Goal: Information Seeking & Learning: Check status

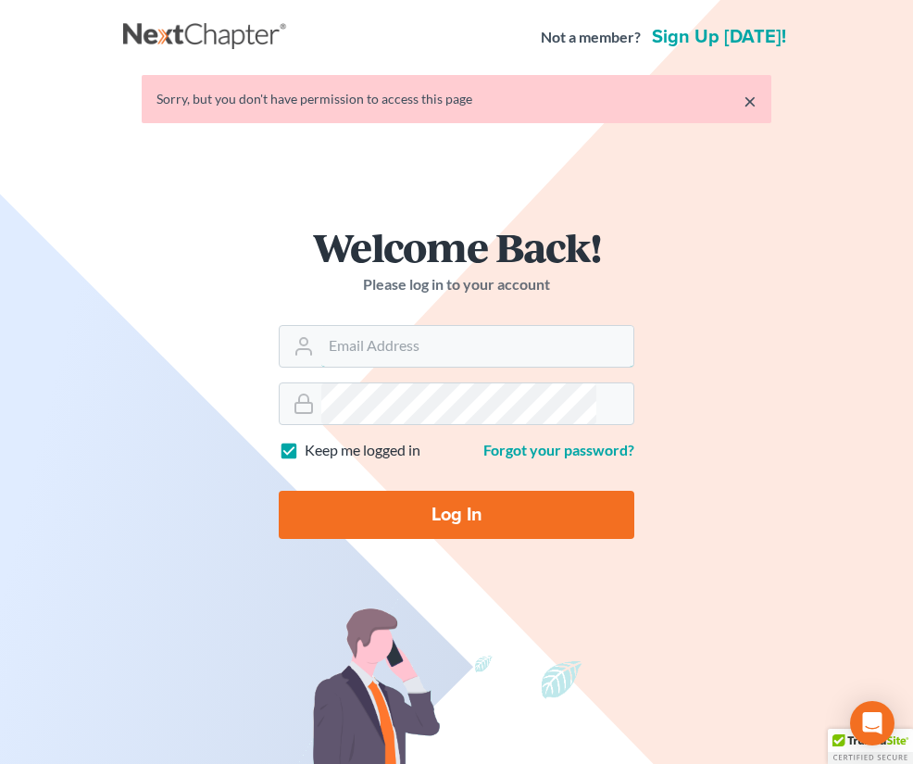
type input "[EMAIL_ADDRESS][DOMAIN_NAME]"
click at [279, 539] on input "Log In" at bounding box center [457, 515] width 356 height 48
type input "Thinking..."
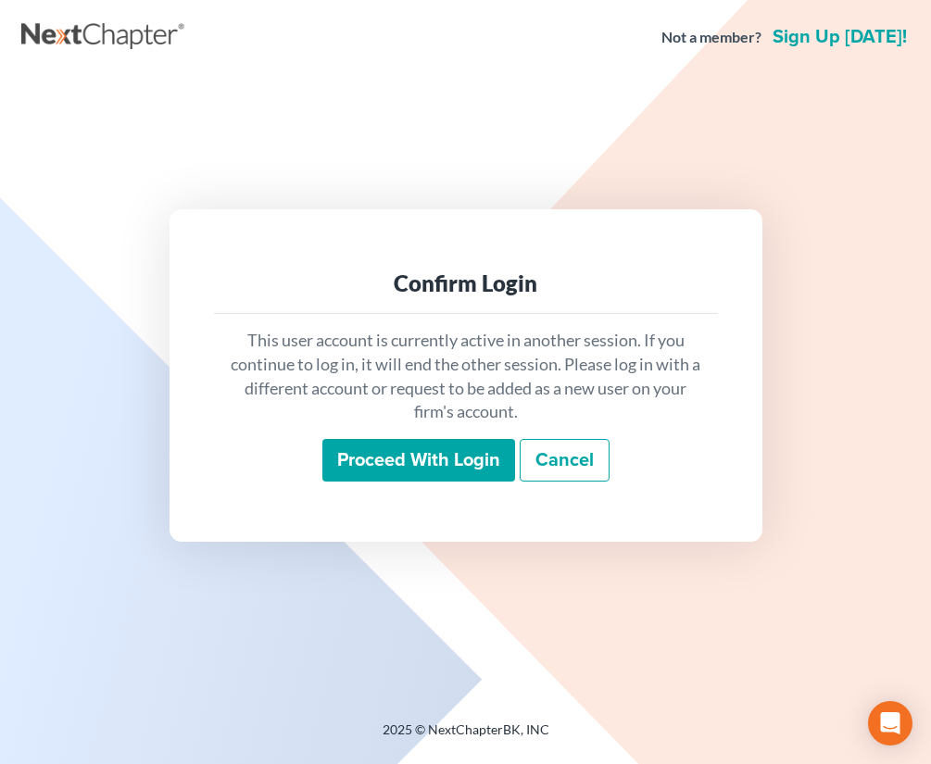
click at [395, 450] on input "Proceed with login" at bounding box center [418, 460] width 193 height 43
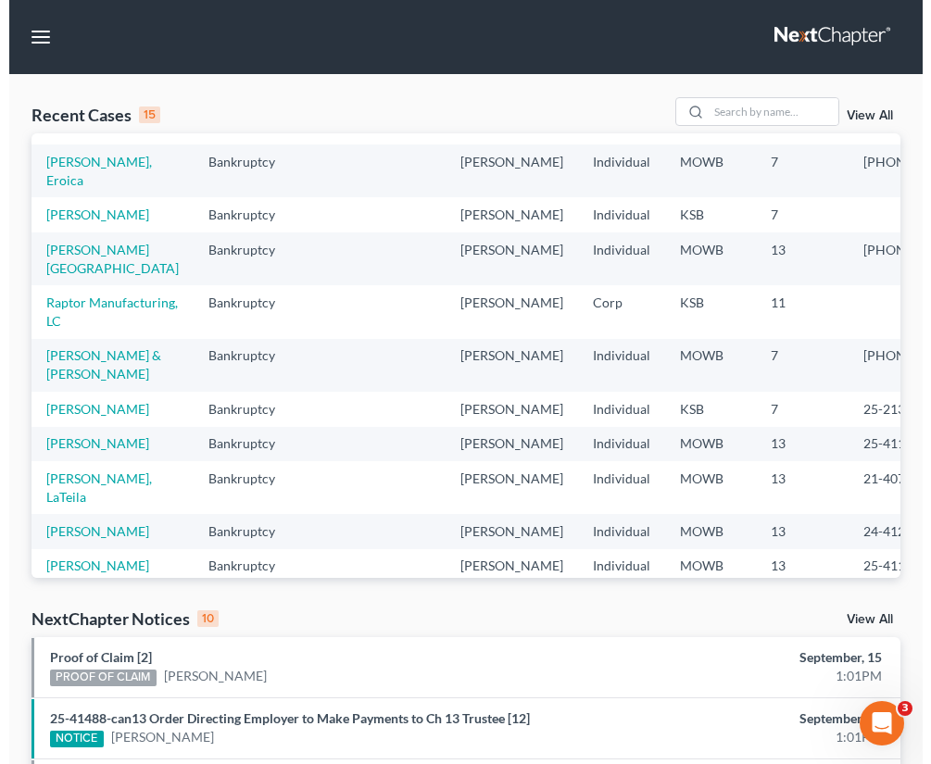
scroll to position [232, 0]
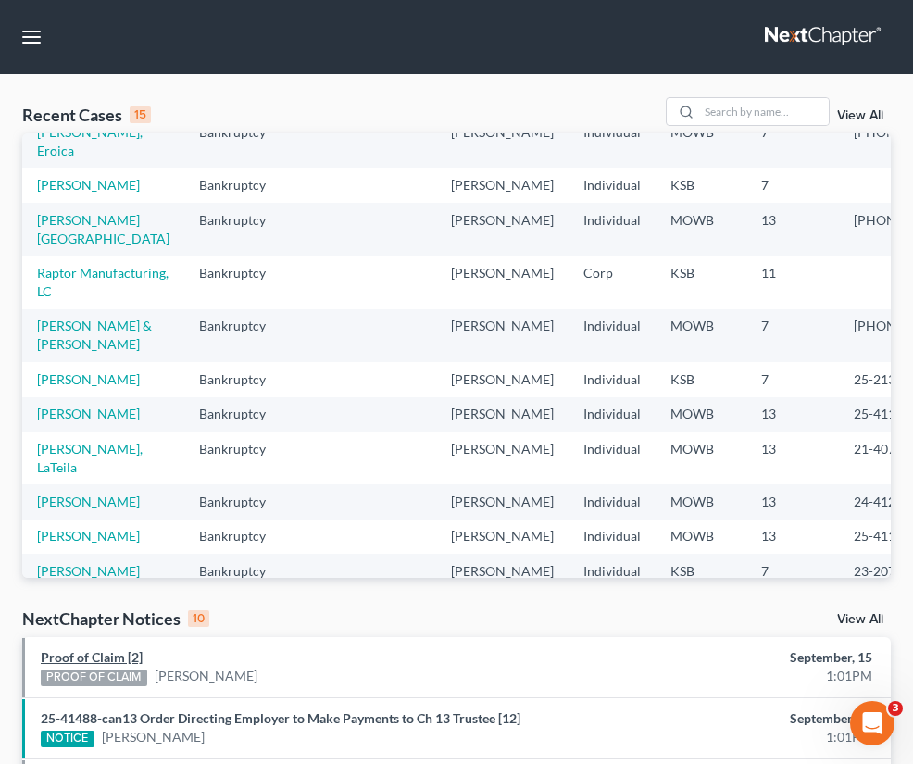
click at [100, 665] on link "Proof of Claim [2]" at bounding box center [92, 657] width 102 height 16
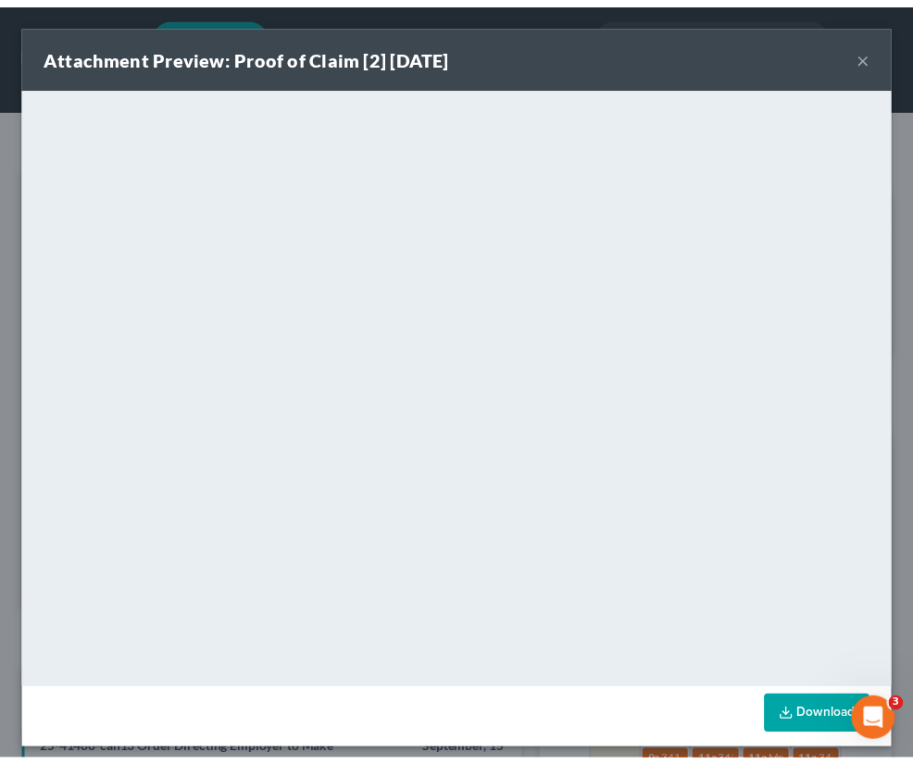
scroll to position [11, 0]
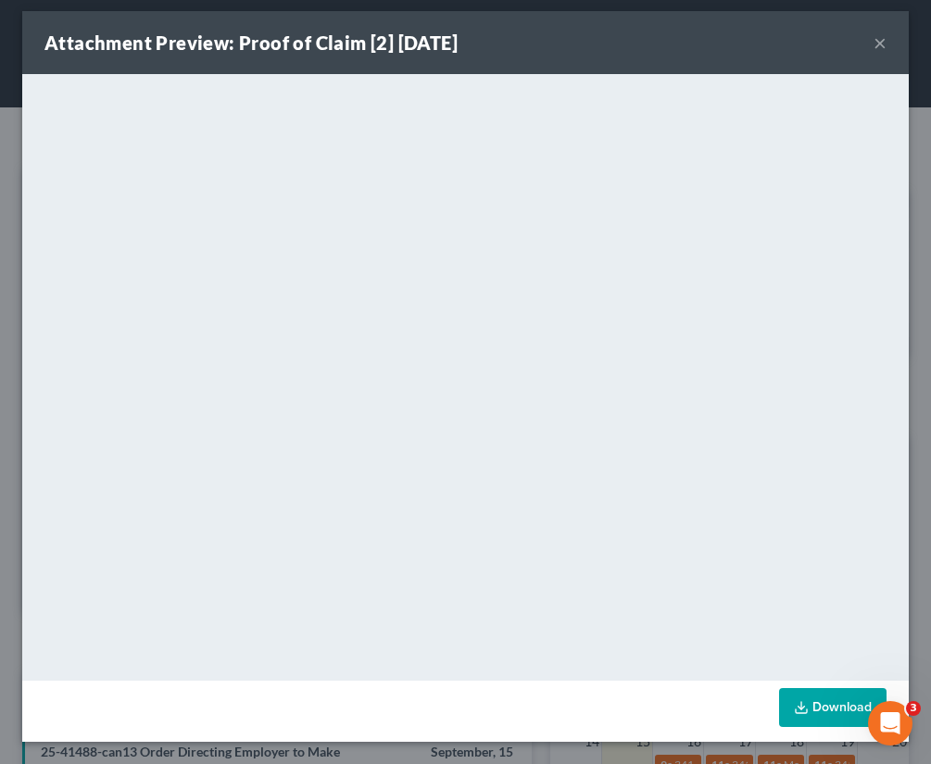
click at [874, 41] on button "×" at bounding box center [880, 42] width 13 height 22
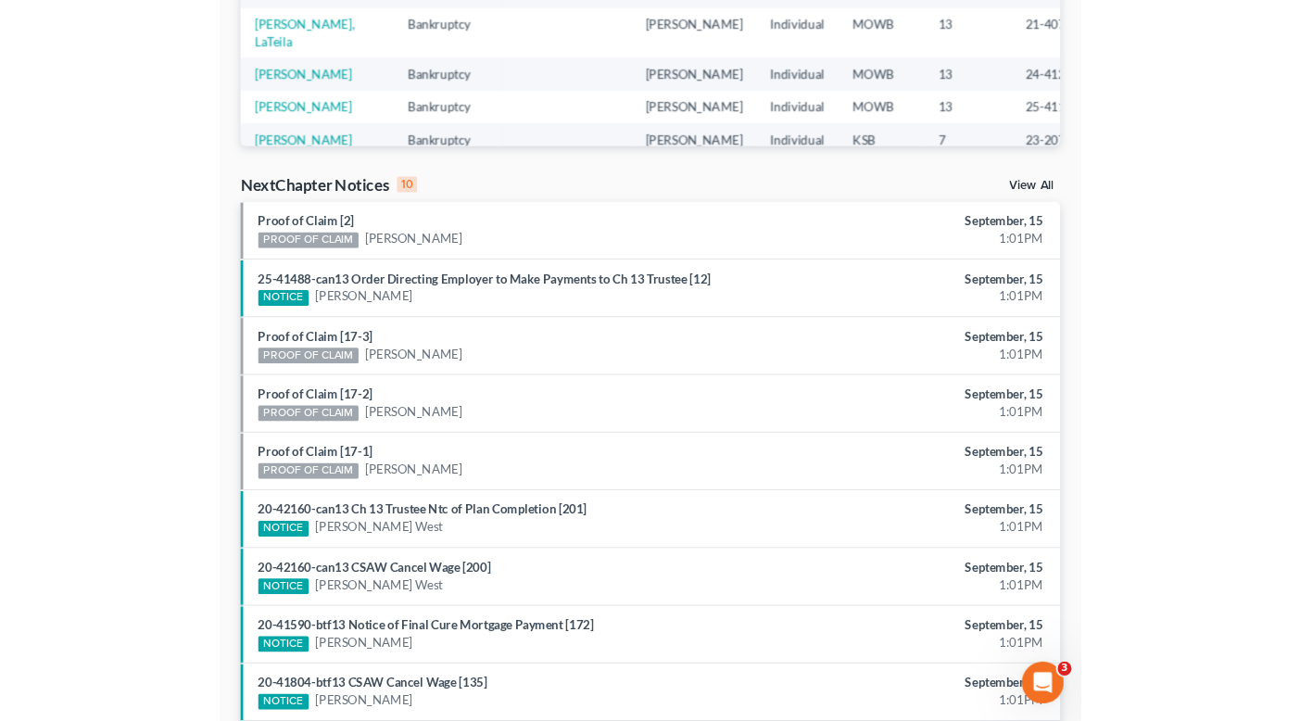
scroll to position [463, 0]
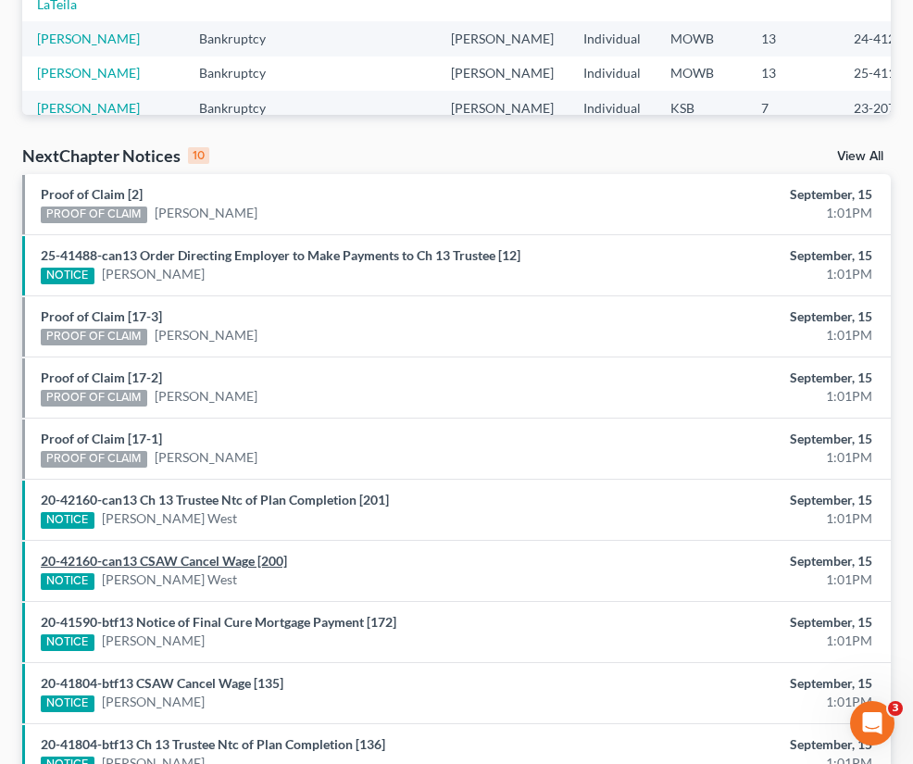
click at [269, 569] on link "20-42160-can13 CSAW Cancel Wage [200]" at bounding box center [164, 561] width 246 height 16
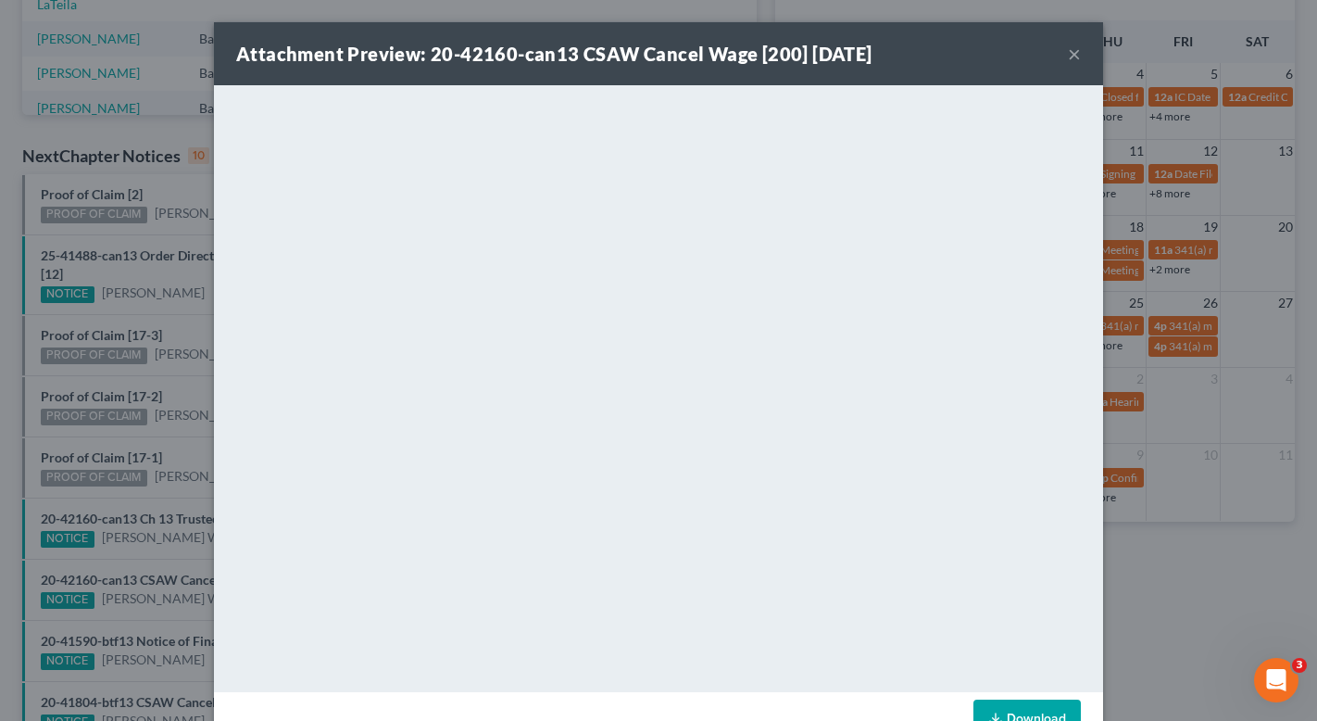
click at [102, 275] on div "Attachment Preview: 20-42160-can13 CSAW Cancel Wage [200] [DATE] × <object ng-a…" at bounding box center [658, 360] width 1317 height 721
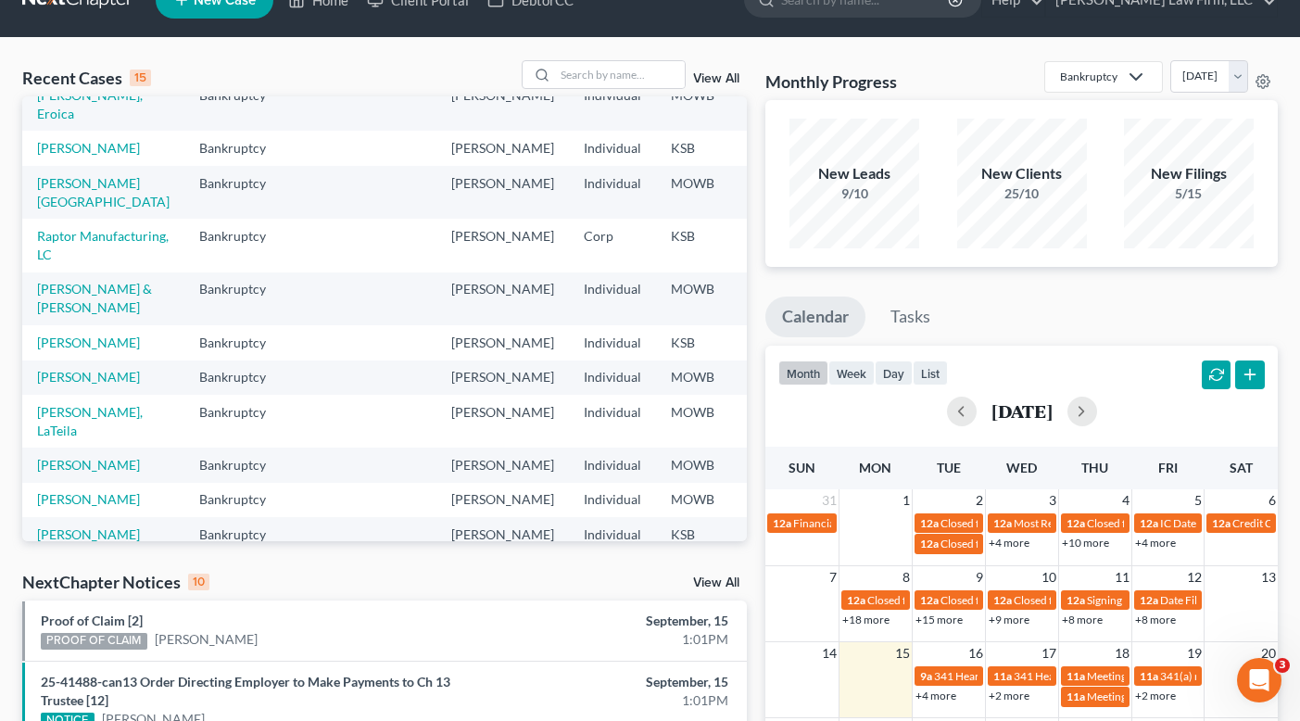
scroll to position [0, 0]
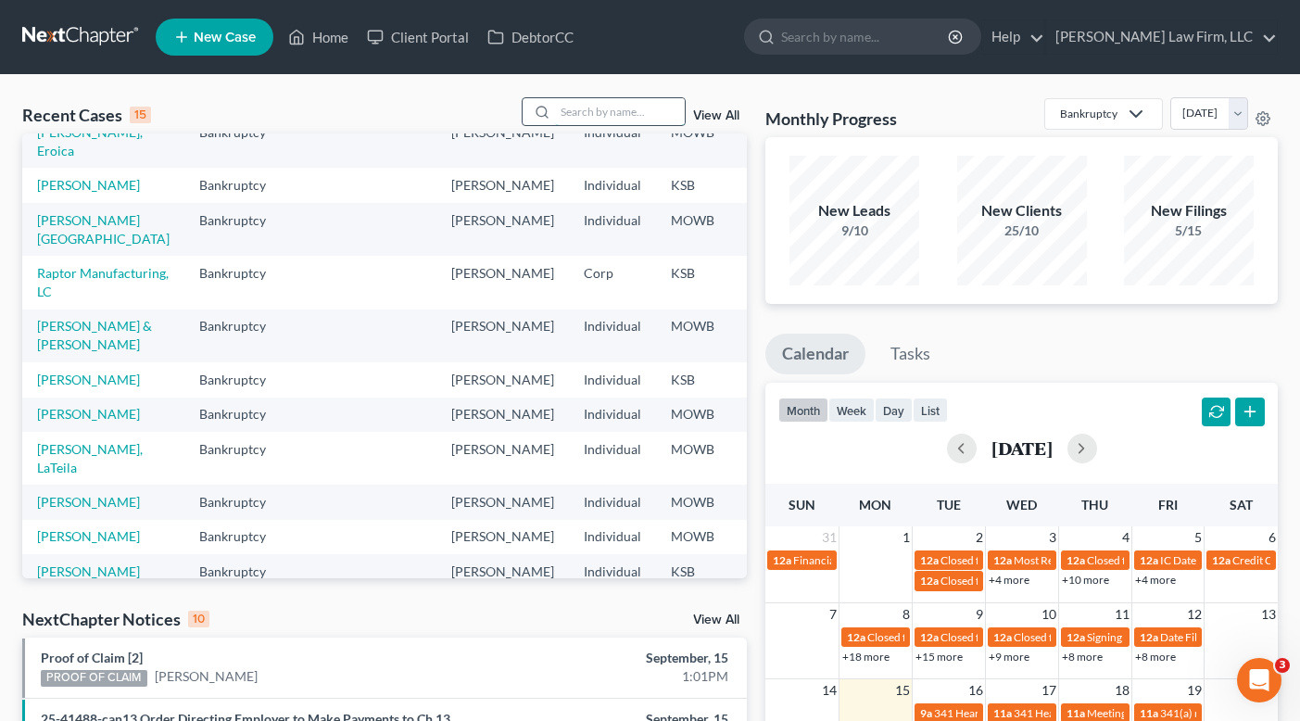
click at [664, 105] on input "search" at bounding box center [620, 111] width 130 height 27
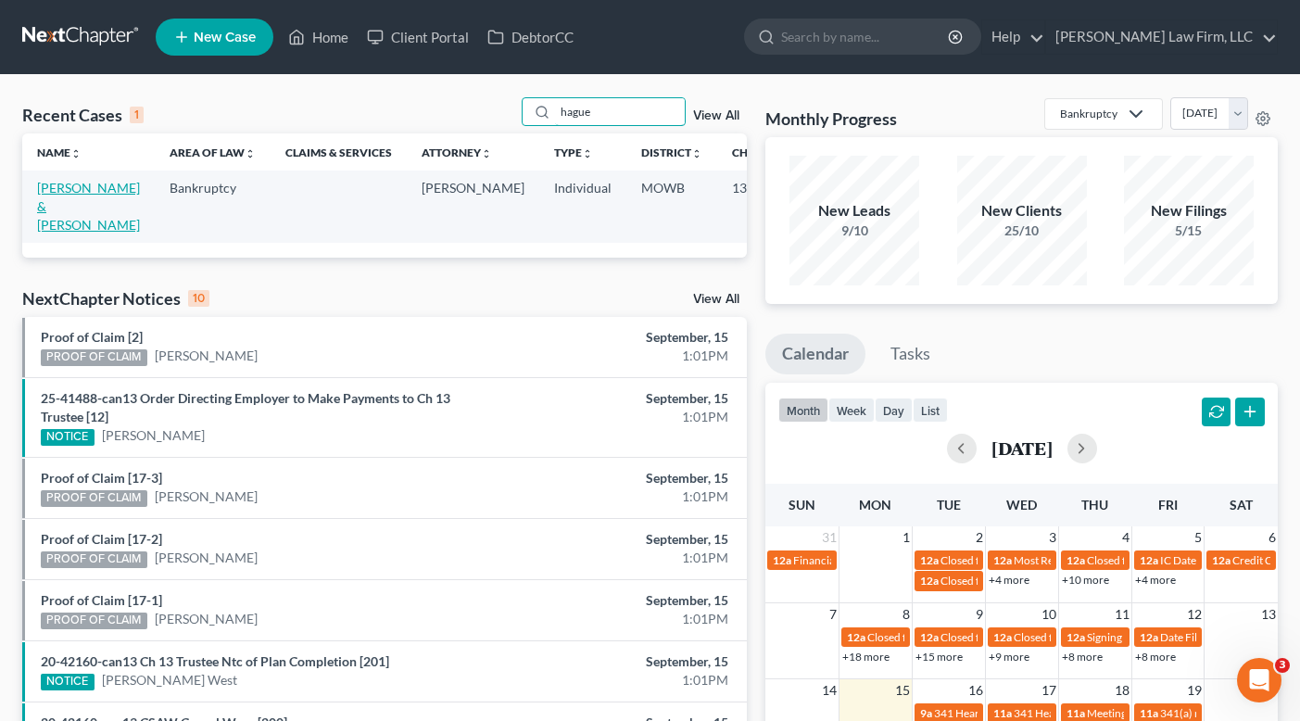
type input "hague"
click at [37, 189] on link "[PERSON_NAME] & [PERSON_NAME]" at bounding box center [88, 206] width 103 height 53
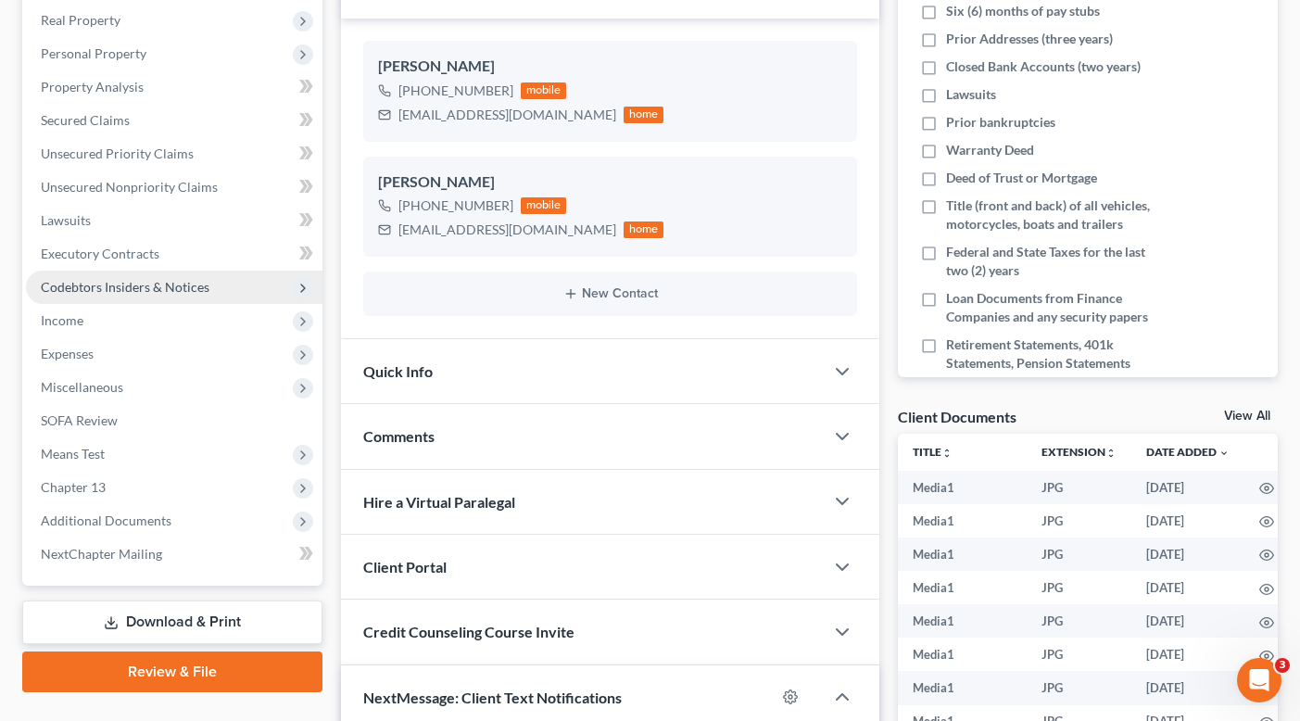
scroll to position [463, 0]
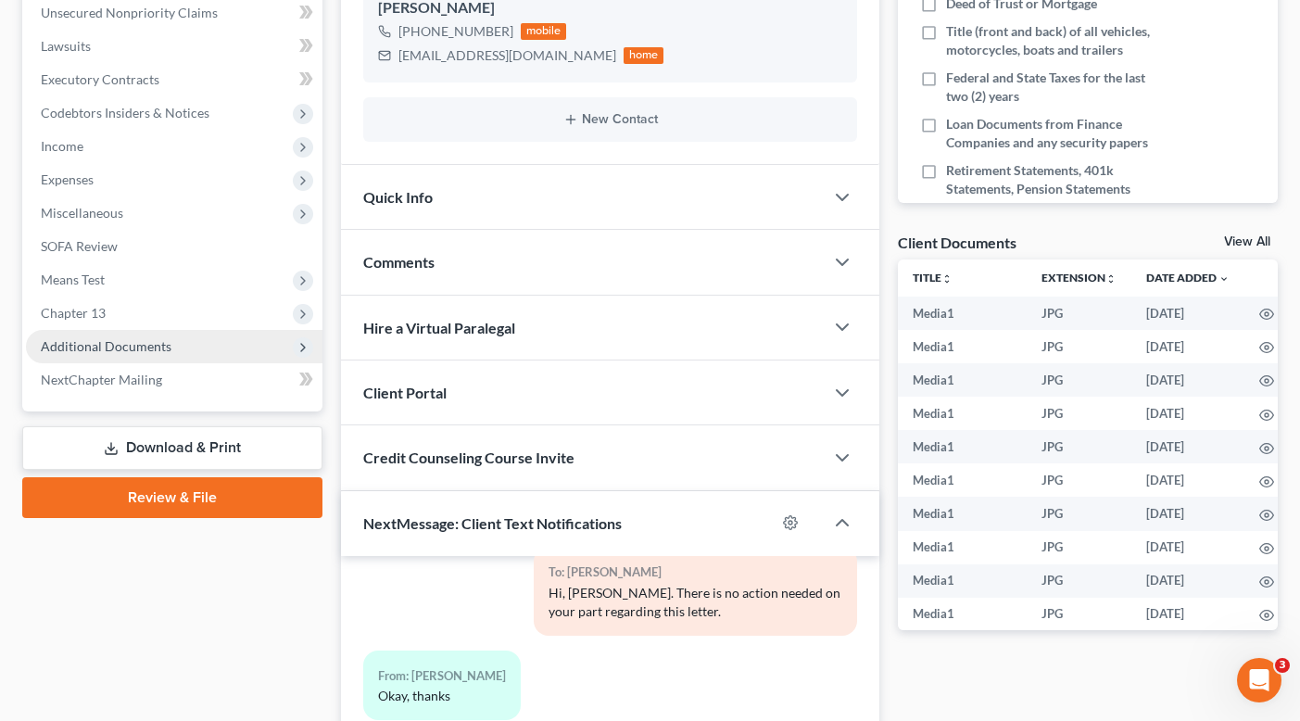
click at [137, 342] on span "Additional Documents" at bounding box center [106, 346] width 131 height 16
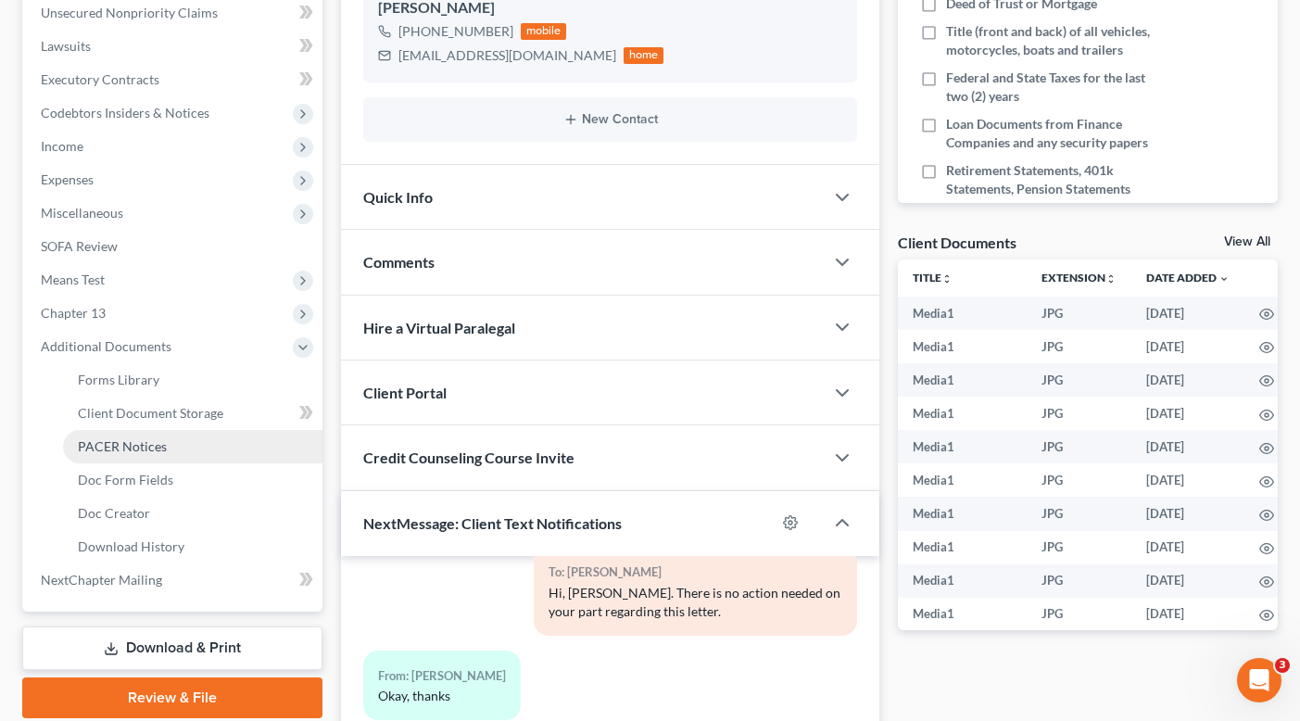
click at [144, 434] on link "PACER Notices" at bounding box center [192, 446] width 259 height 33
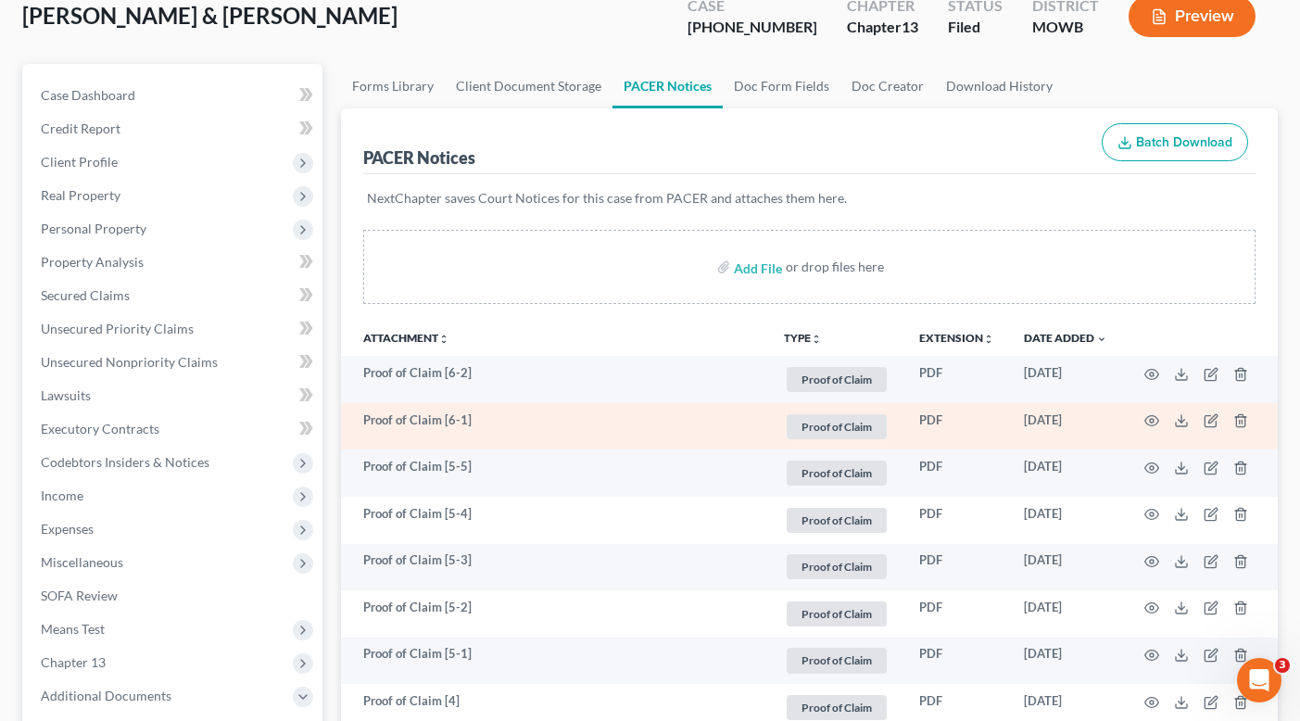
scroll to position [232, 0]
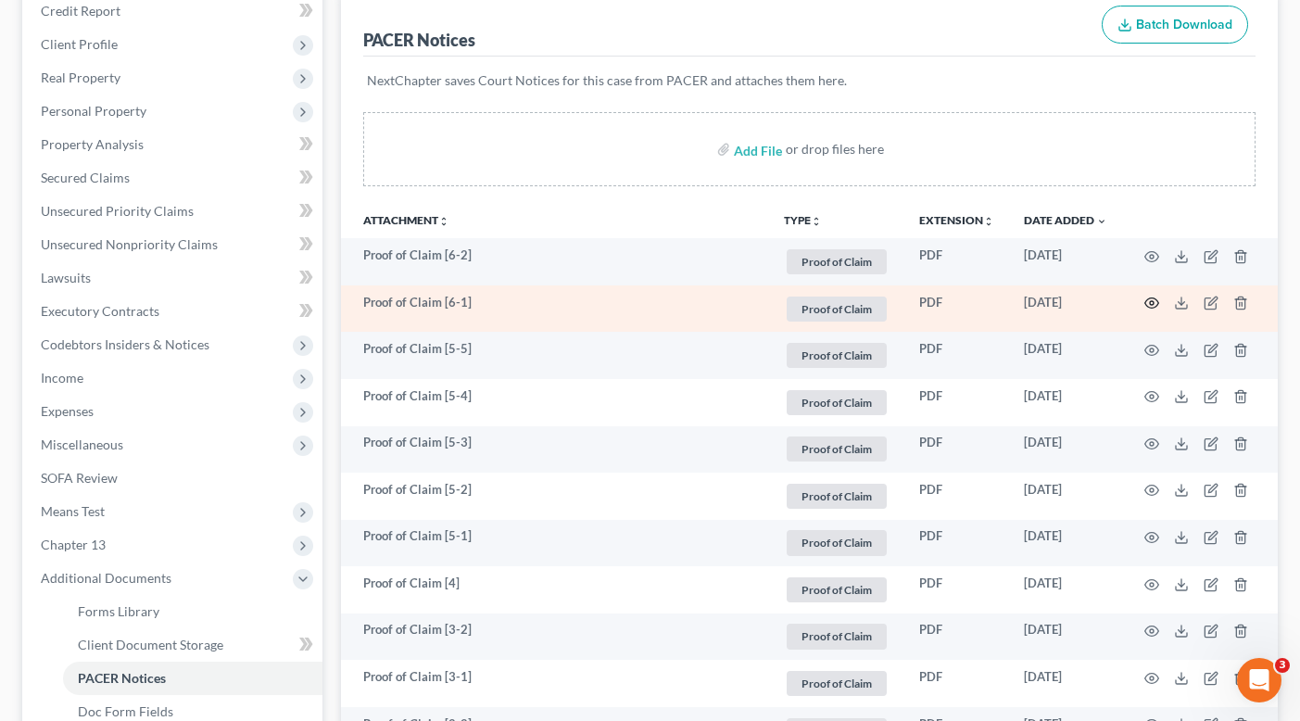
click at [930, 296] on icon "button" at bounding box center [1151, 303] width 15 height 15
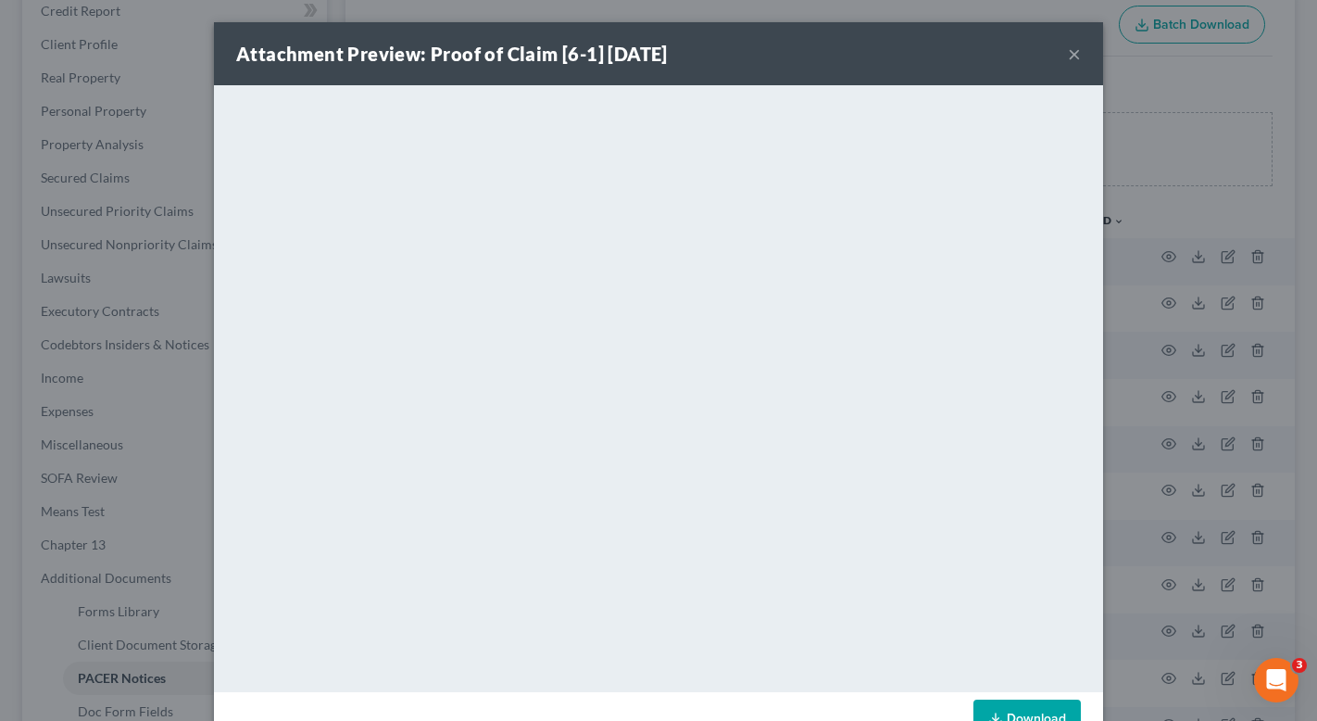
click at [930, 92] on div "Attachment Preview: Proof of Claim [6-1] [DATE] × <object ng-attr-data='[URL][D…" at bounding box center [658, 360] width 1317 height 721
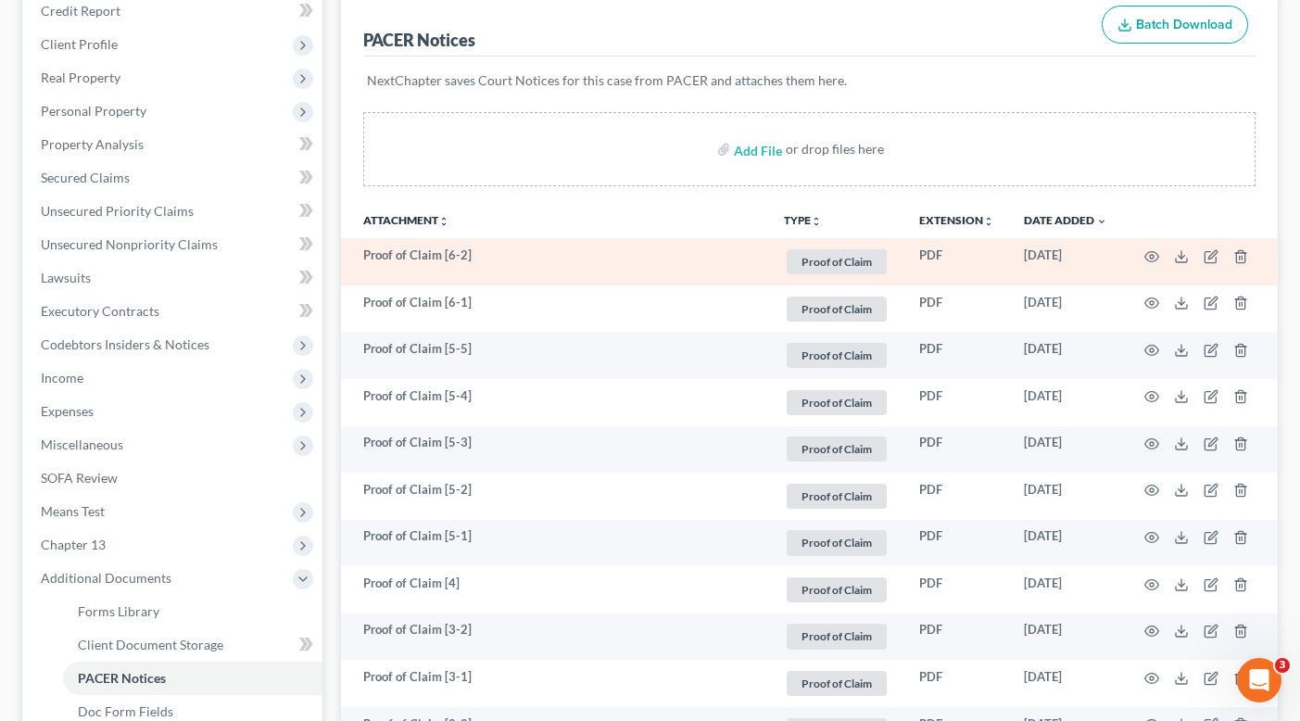
click at [930, 257] on td at bounding box center [1200, 261] width 156 height 47
click at [930, 255] on icon "button" at bounding box center [1151, 256] width 15 height 15
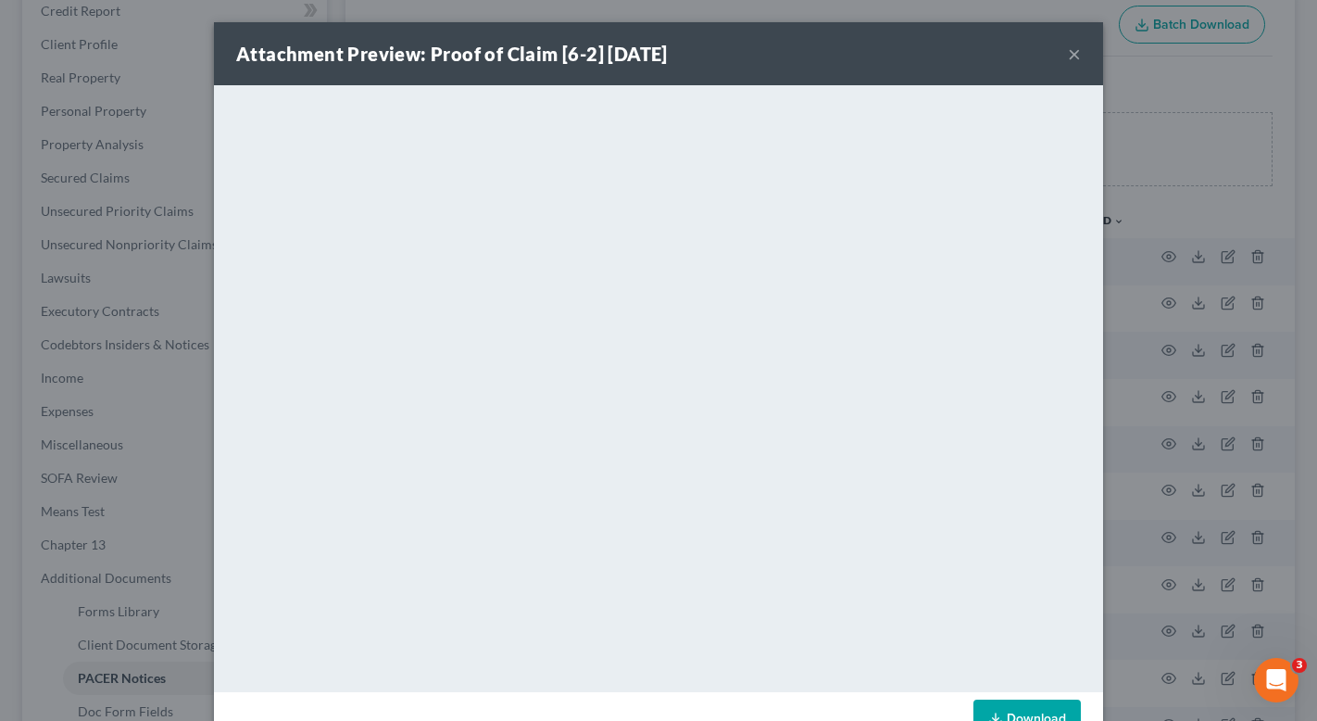
click at [930, 296] on div "Attachment Preview: Proof of Claim [6-2] [DATE] × <object ng-attr-data='[URL][D…" at bounding box center [658, 360] width 1317 height 721
